Goal: Use online tool/utility: Utilize a website feature to perform a specific function

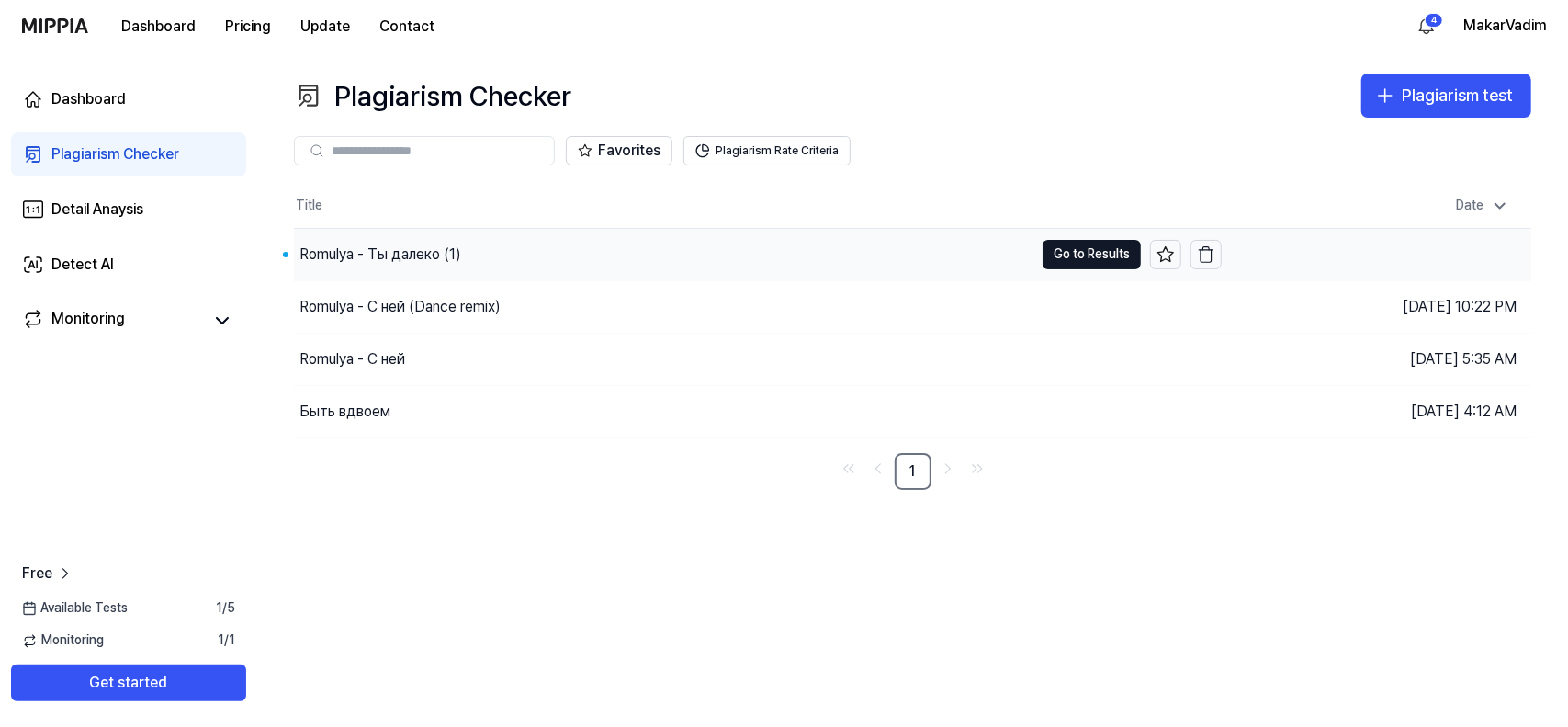
click at [450, 256] on div "Romulya - Ты далеко (1)" at bounding box center [381, 254] width 162 height 22
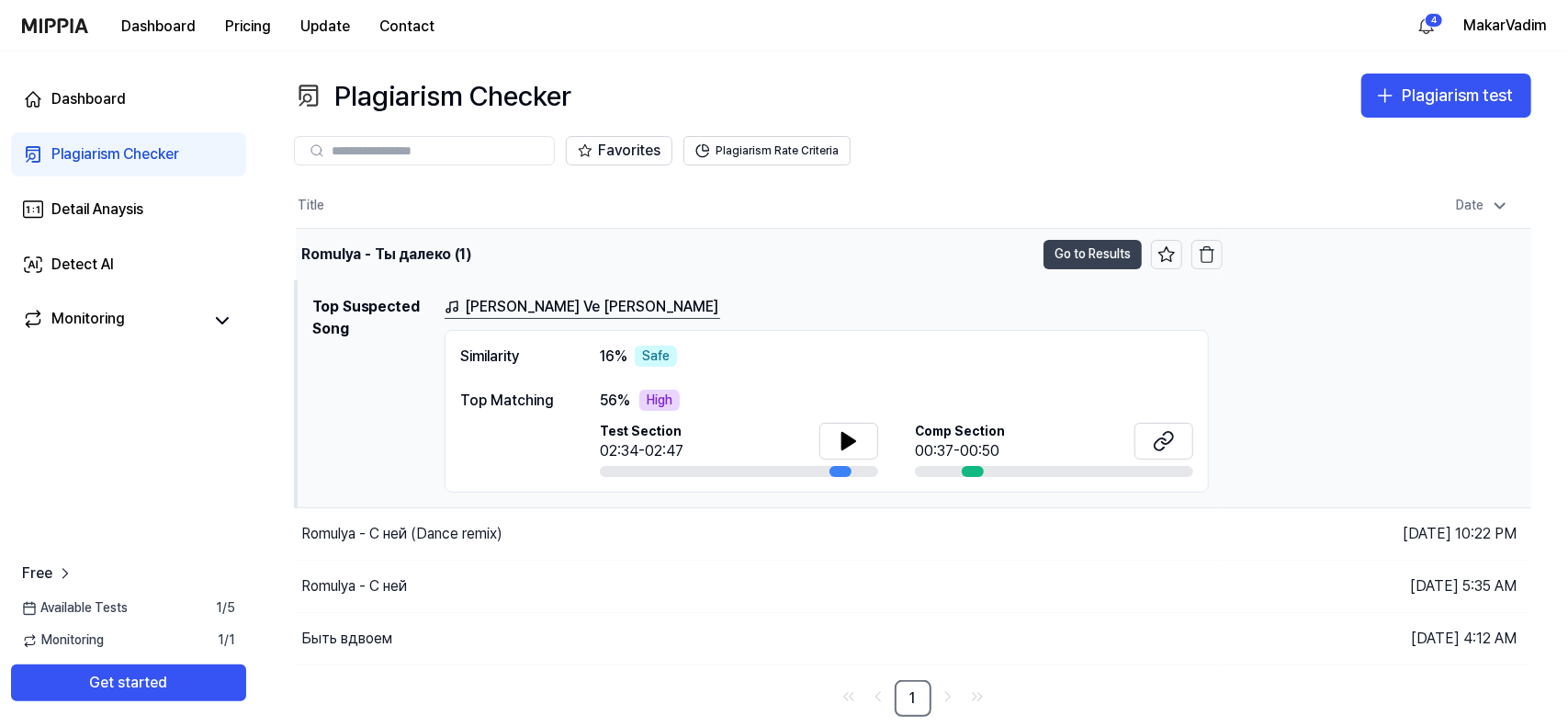
click at [1090, 254] on button "Go to Results" at bounding box center [1093, 254] width 98 height 29
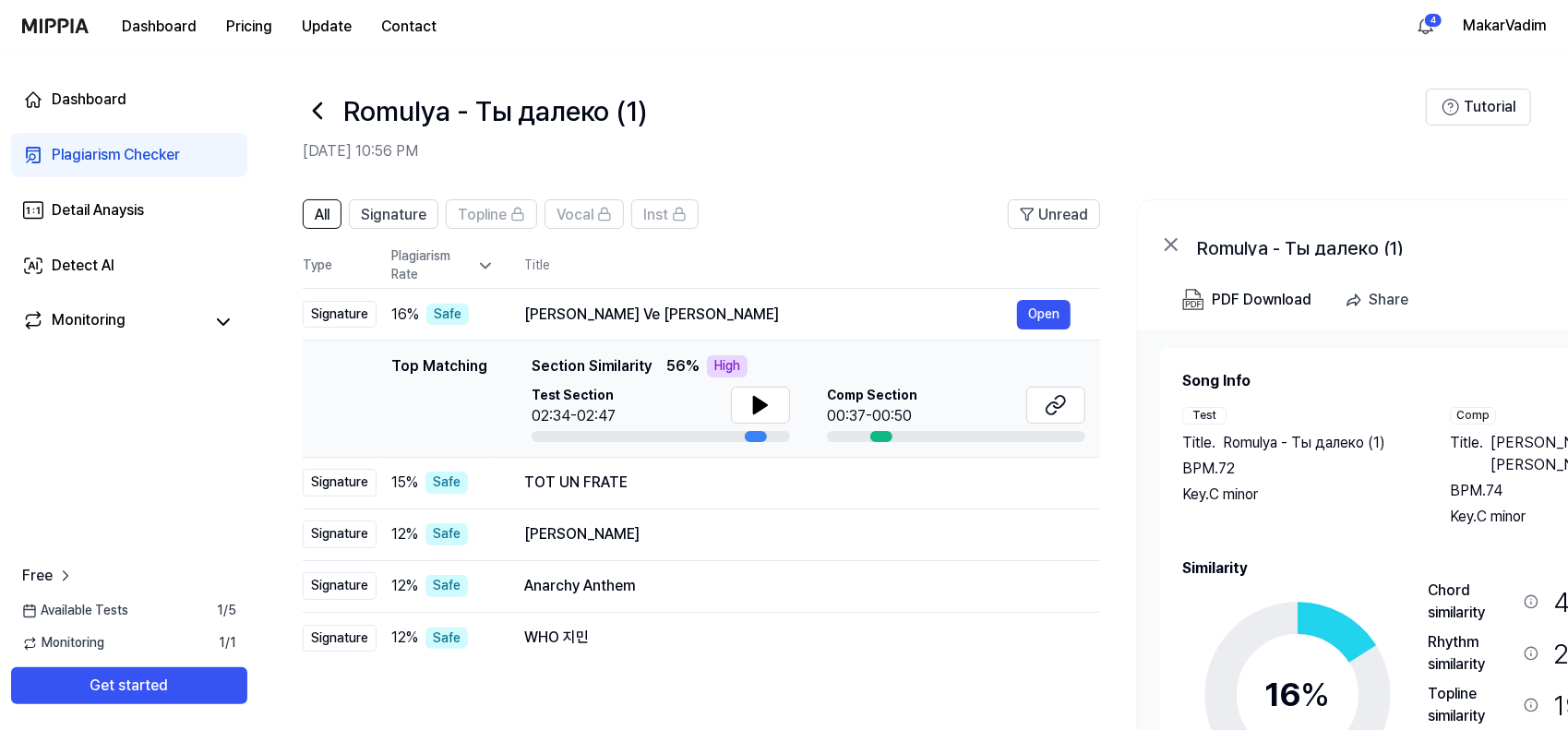
click at [314, 109] on icon at bounding box center [318, 111] width 8 height 15
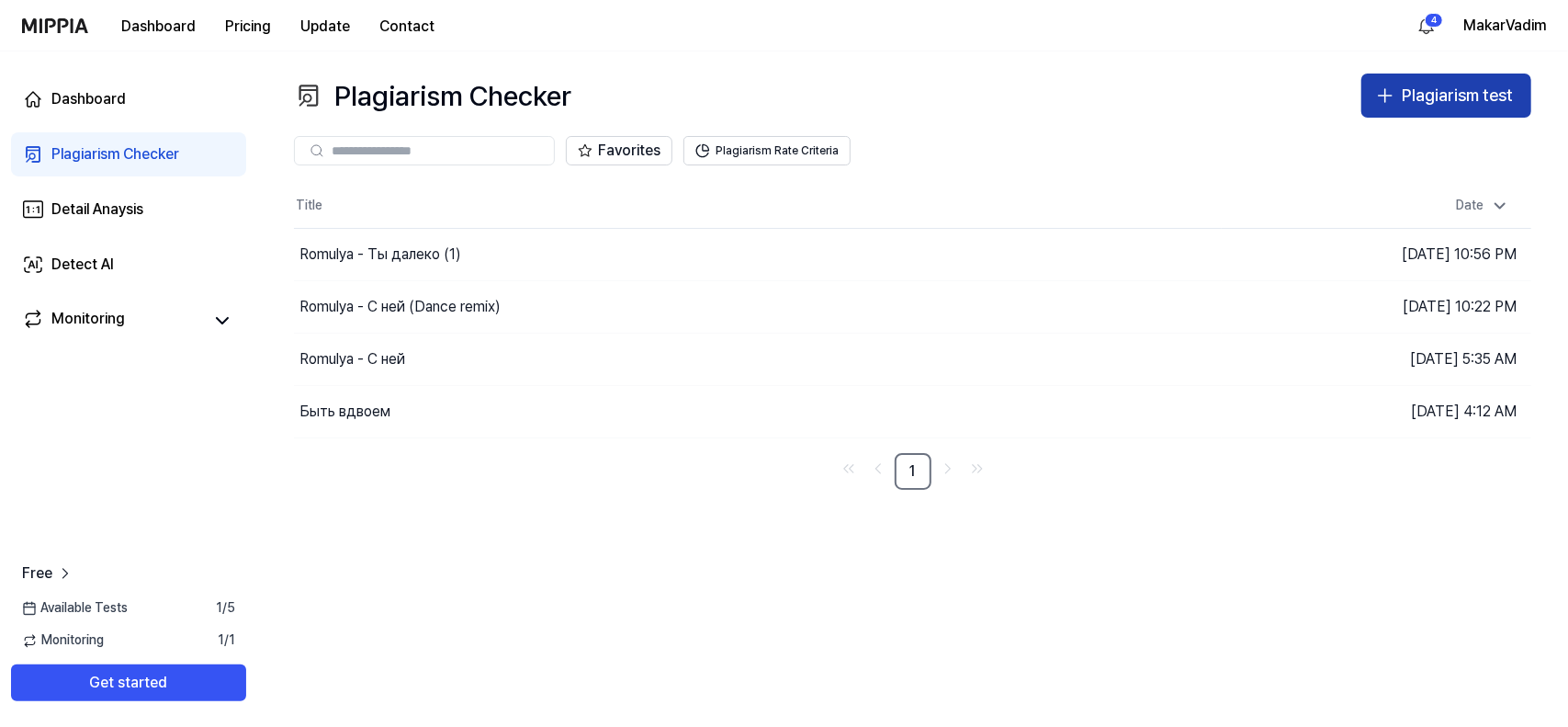
click at [1414, 98] on div "Plagiarism test" at bounding box center [1457, 96] width 111 height 26
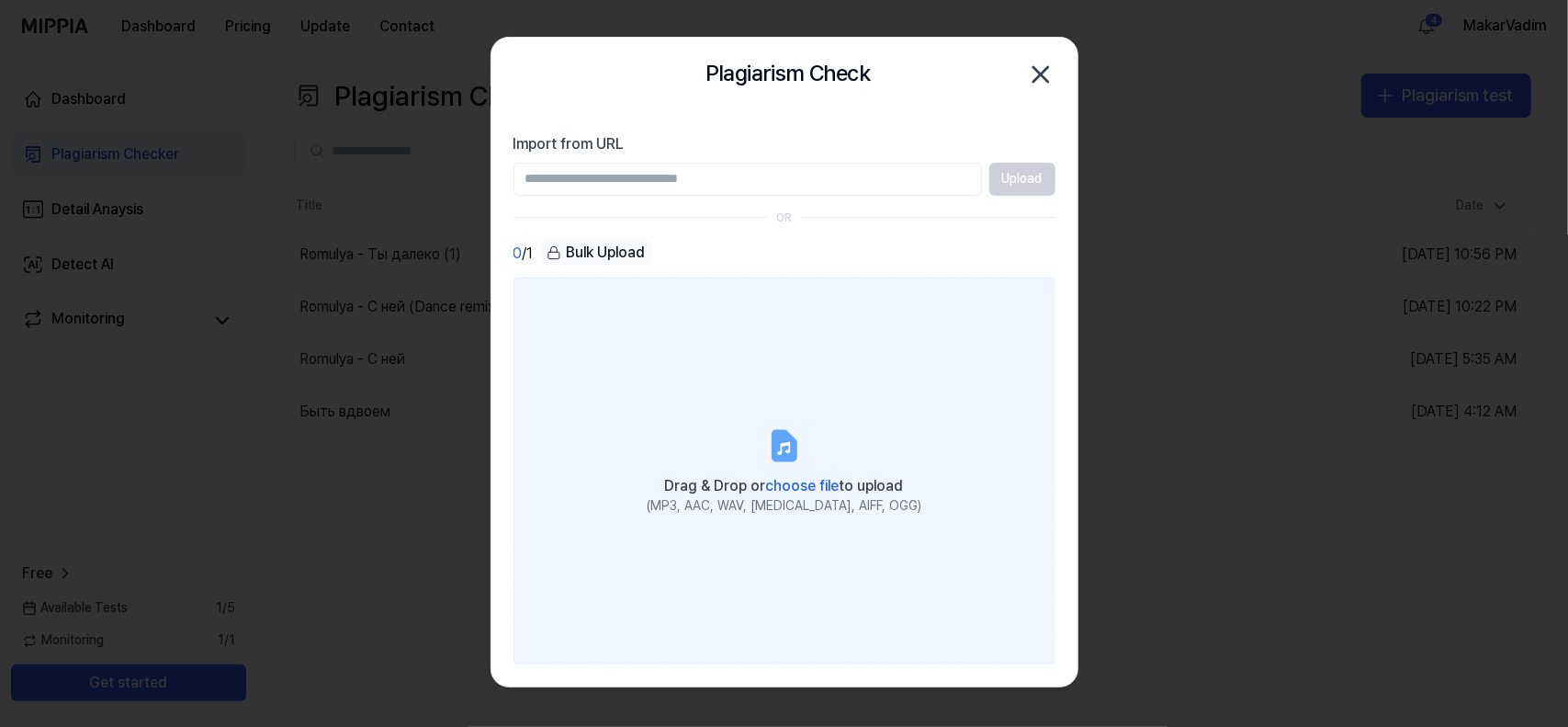
click at [803, 446] on label "Drag & Drop or choose file to upload (MP3, AAC, WAV, FLAC, AIFF, OGG)" at bounding box center [784, 471] width 542 height 386
click at [0, 0] on input "Drag & Drop or choose file to upload (MP3, AAC, WAV, FLAC, AIFF, OGG)" at bounding box center [0, 0] width 0 height 0
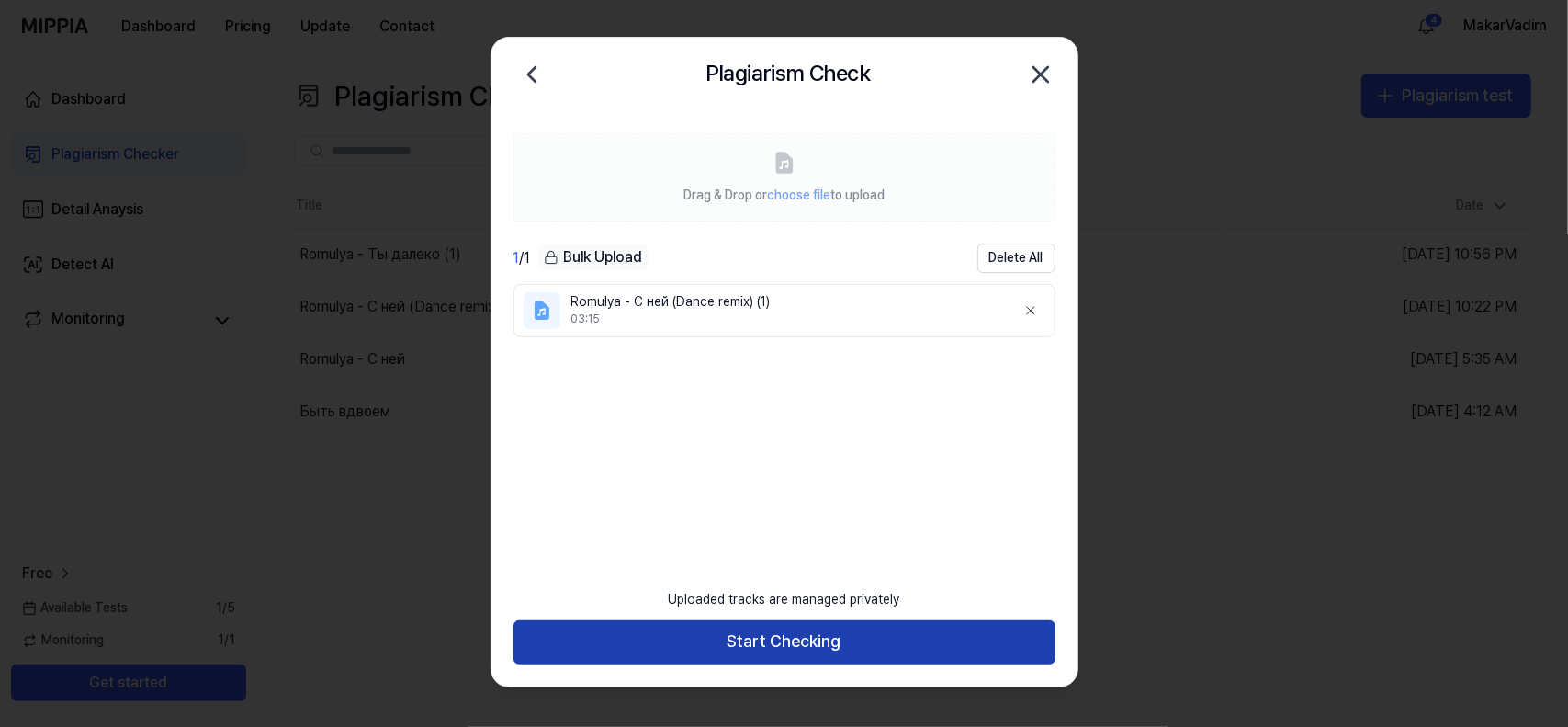
click at [841, 657] on button "Start Checking" at bounding box center [784, 642] width 542 height 44
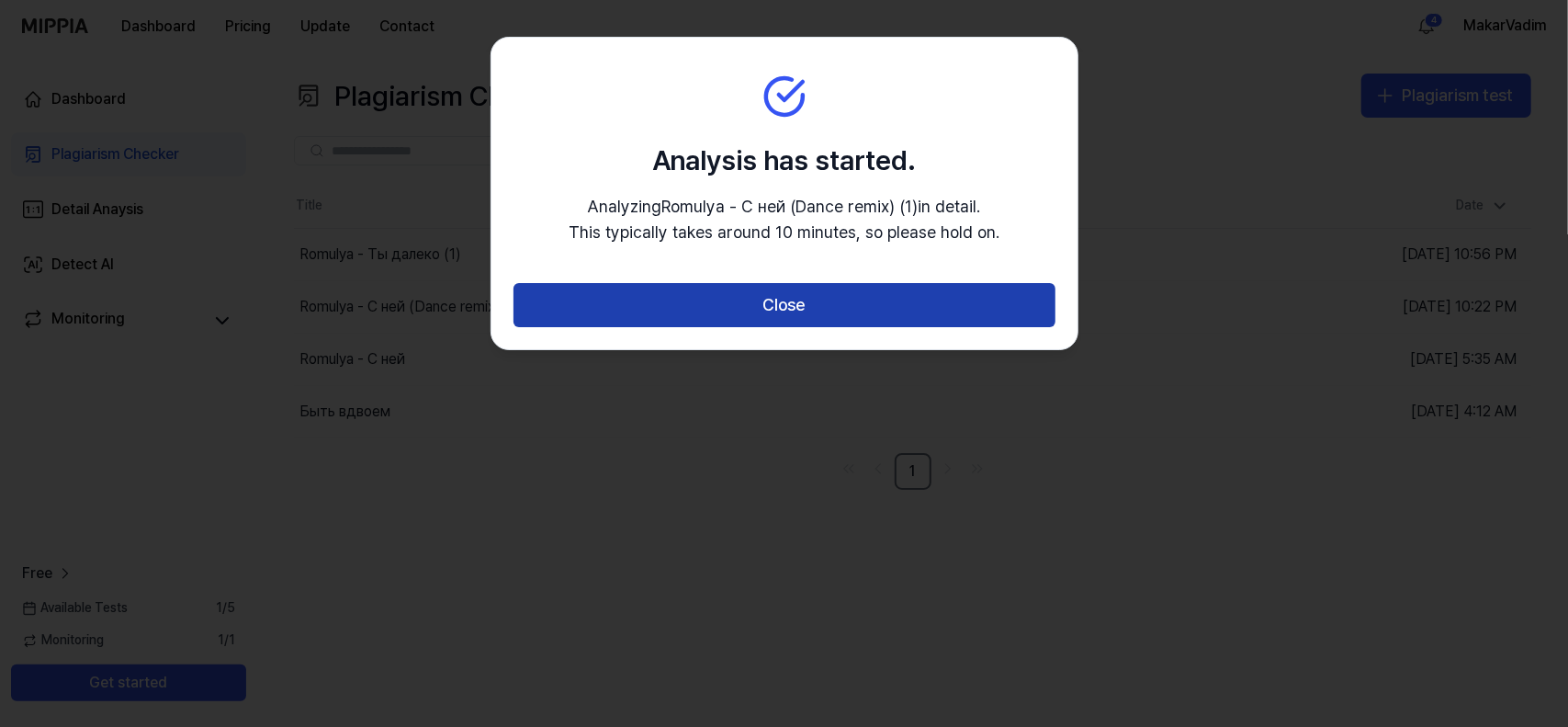
click at [792, 302] on button "Close" at bounding box center [784, 305] width 542 height 44
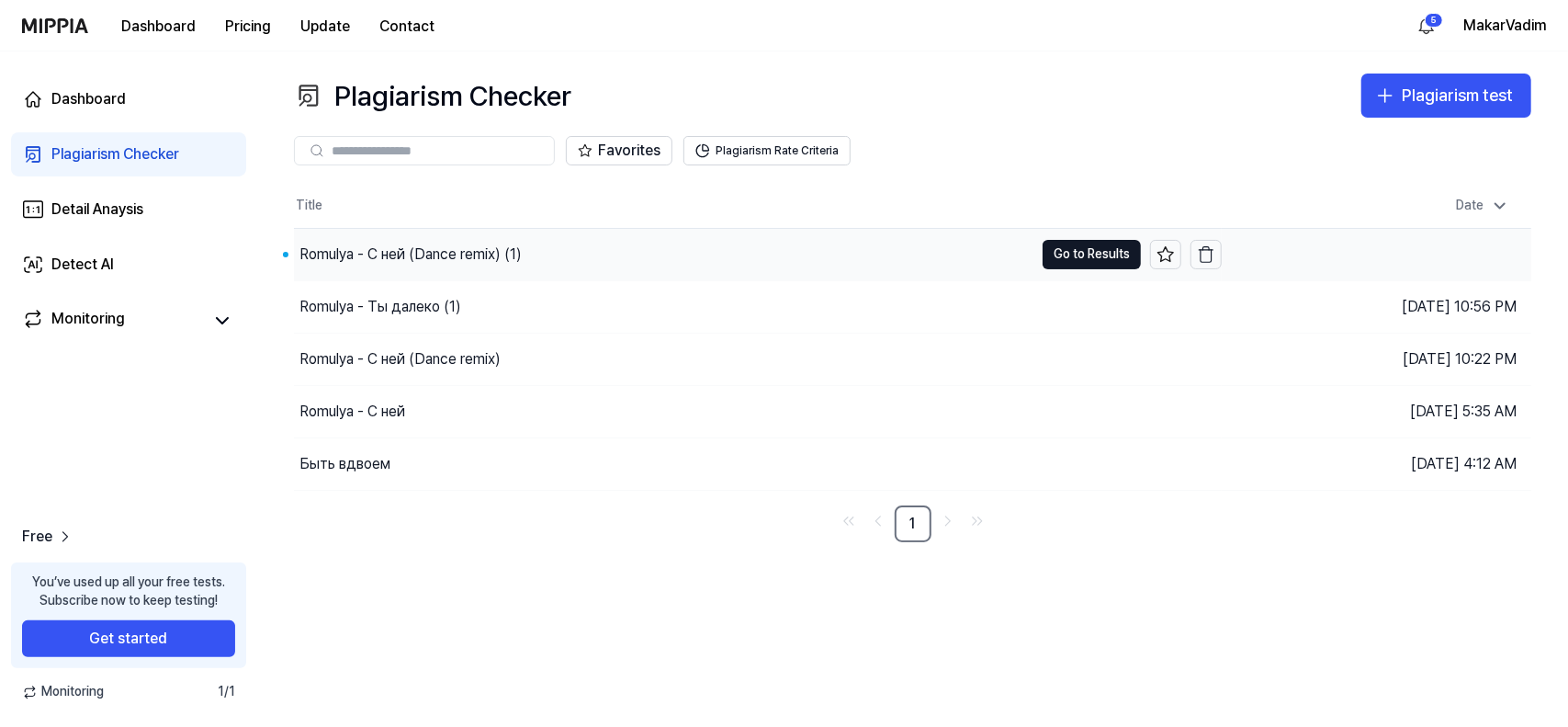
click at [489, 246] on div "Romulya - С ней (Dance remix) (1)" at bounding box center [411, 254] width 222 height 22
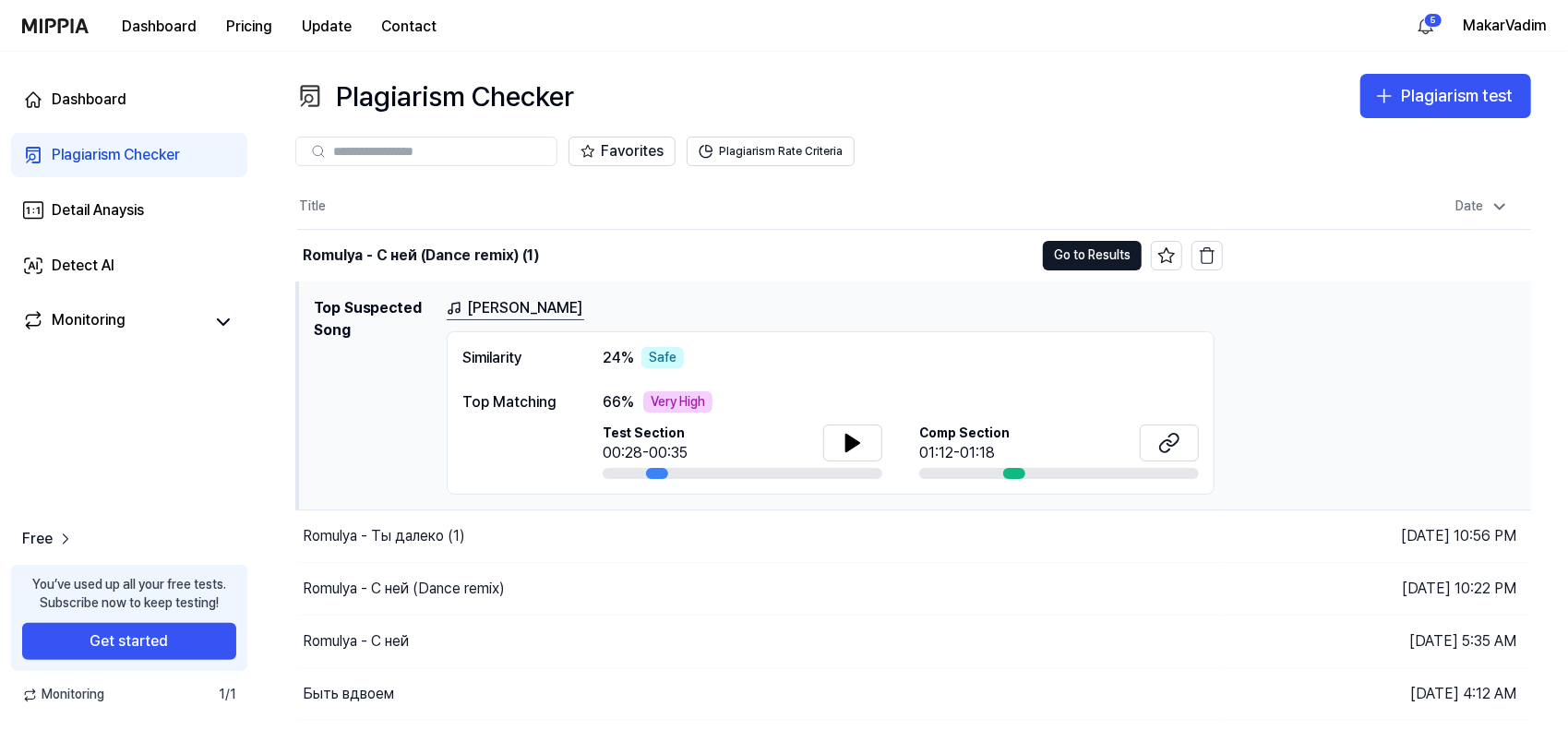
click at [685, 399] on div "Very High" at bounding box center [677, 402] width 69 height 23
click at [1113, 249] on button "Go to Results" at bounding box center [1092, 255] width 99 height 29
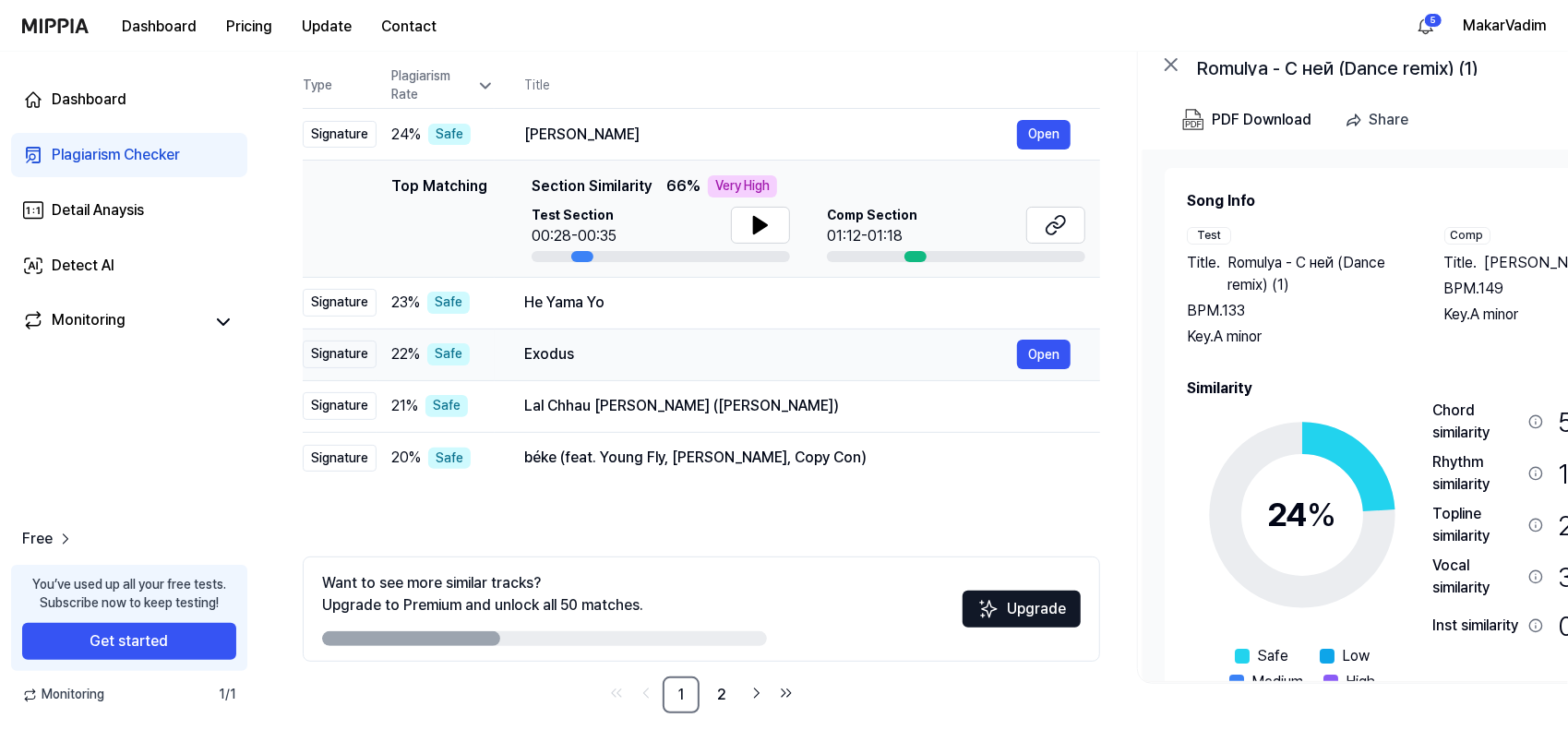
scroll to position [200, 0]
